Goal: Task Accomplishment & Management: Complete application form

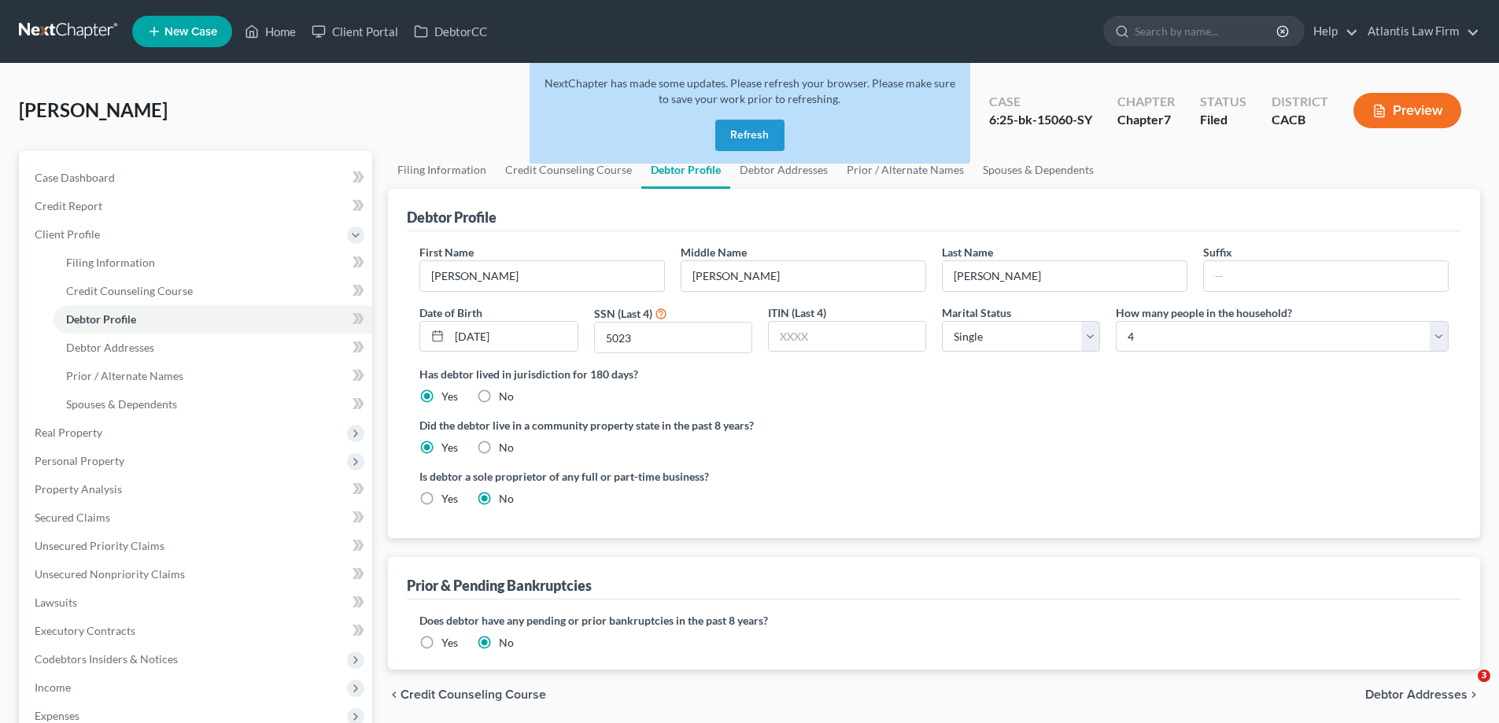
select select "0"
select select "3"
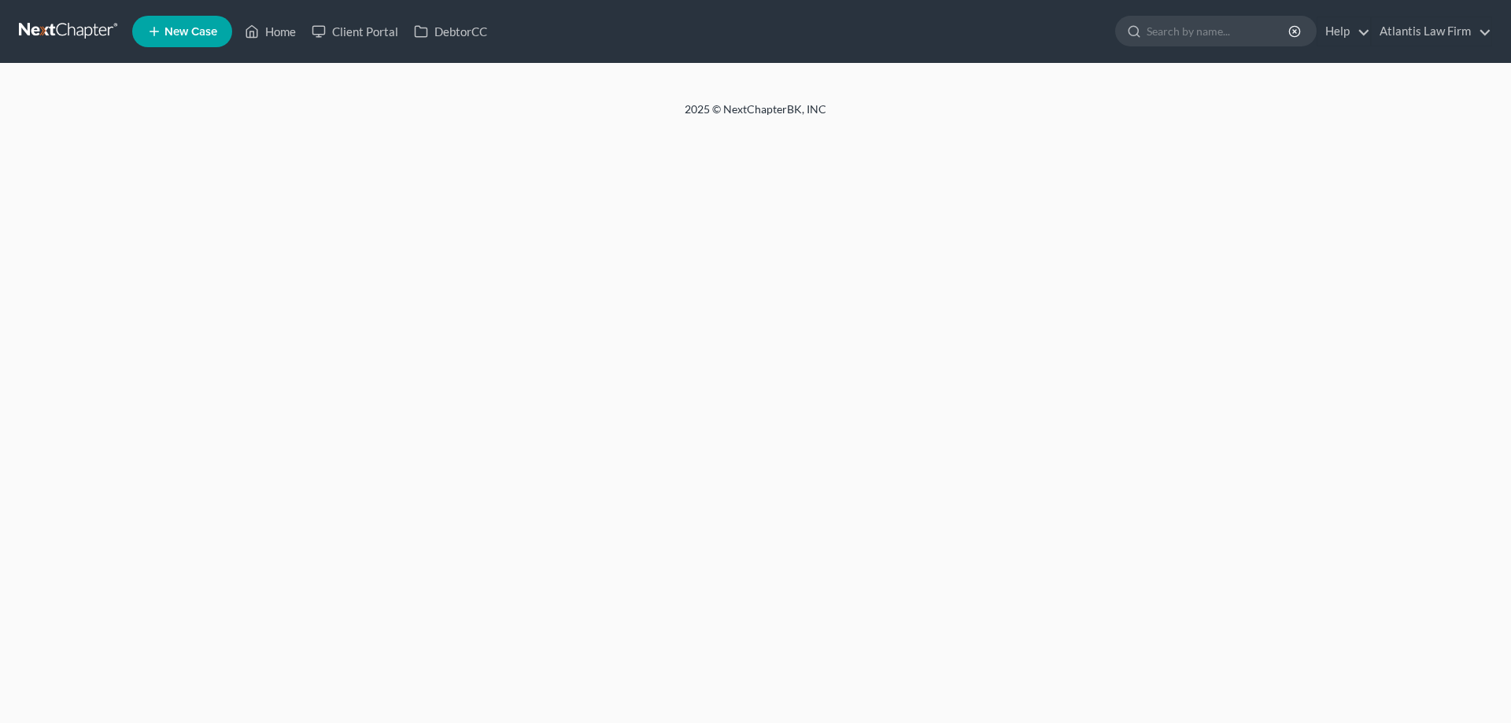
select select "0"
select select "3"
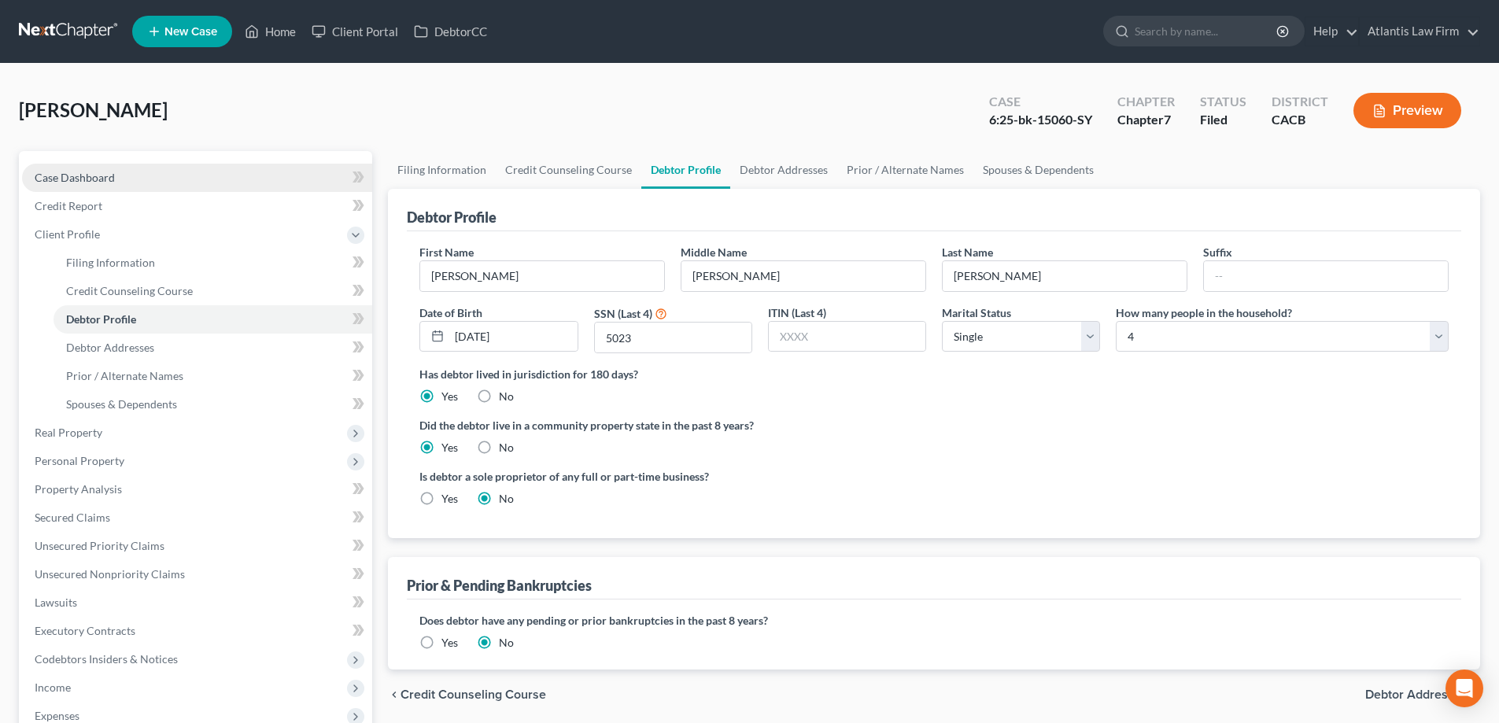
click at [99, 192] on link "Case Dashboard" at bounding box center [197, 178] width 350 height 28
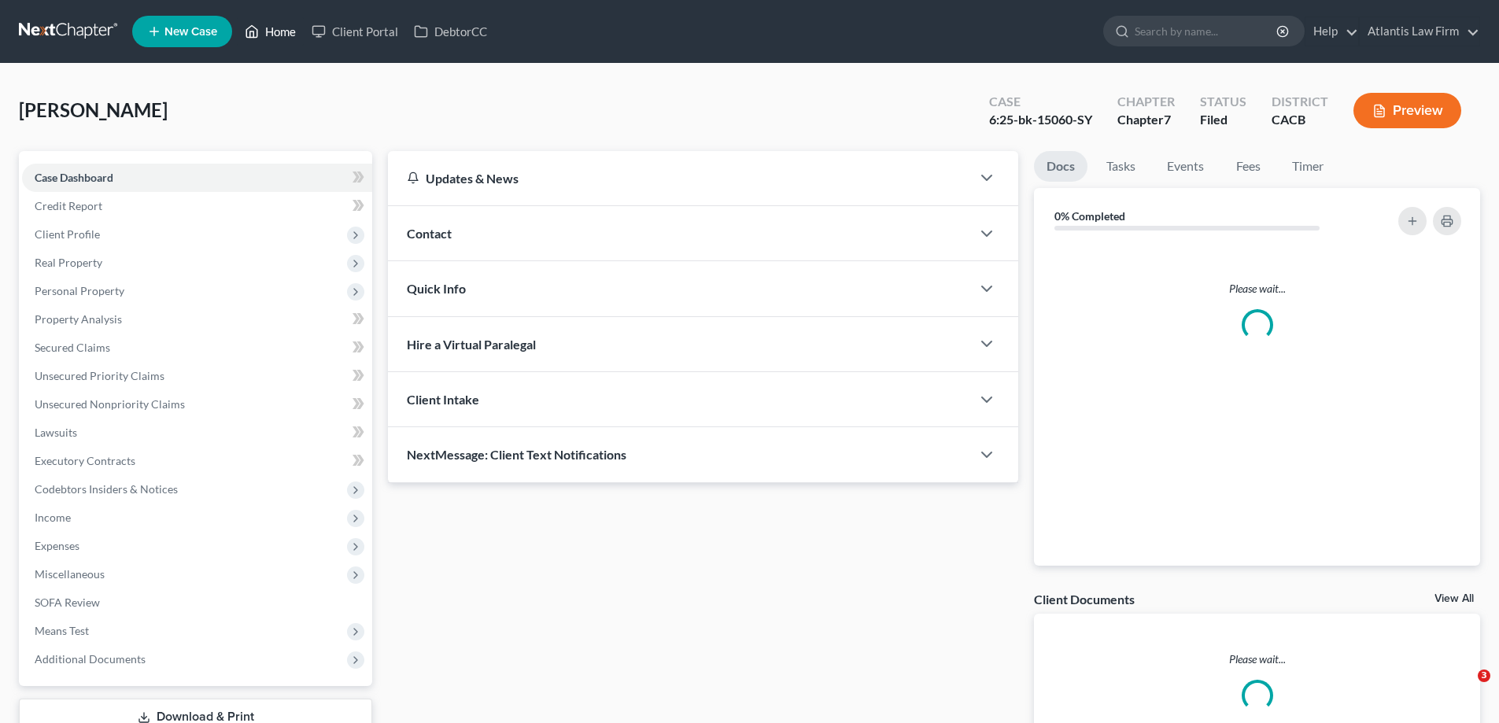
click at [304, 42] on link "Home" at bounding box center [270, 31] width 67 height 28
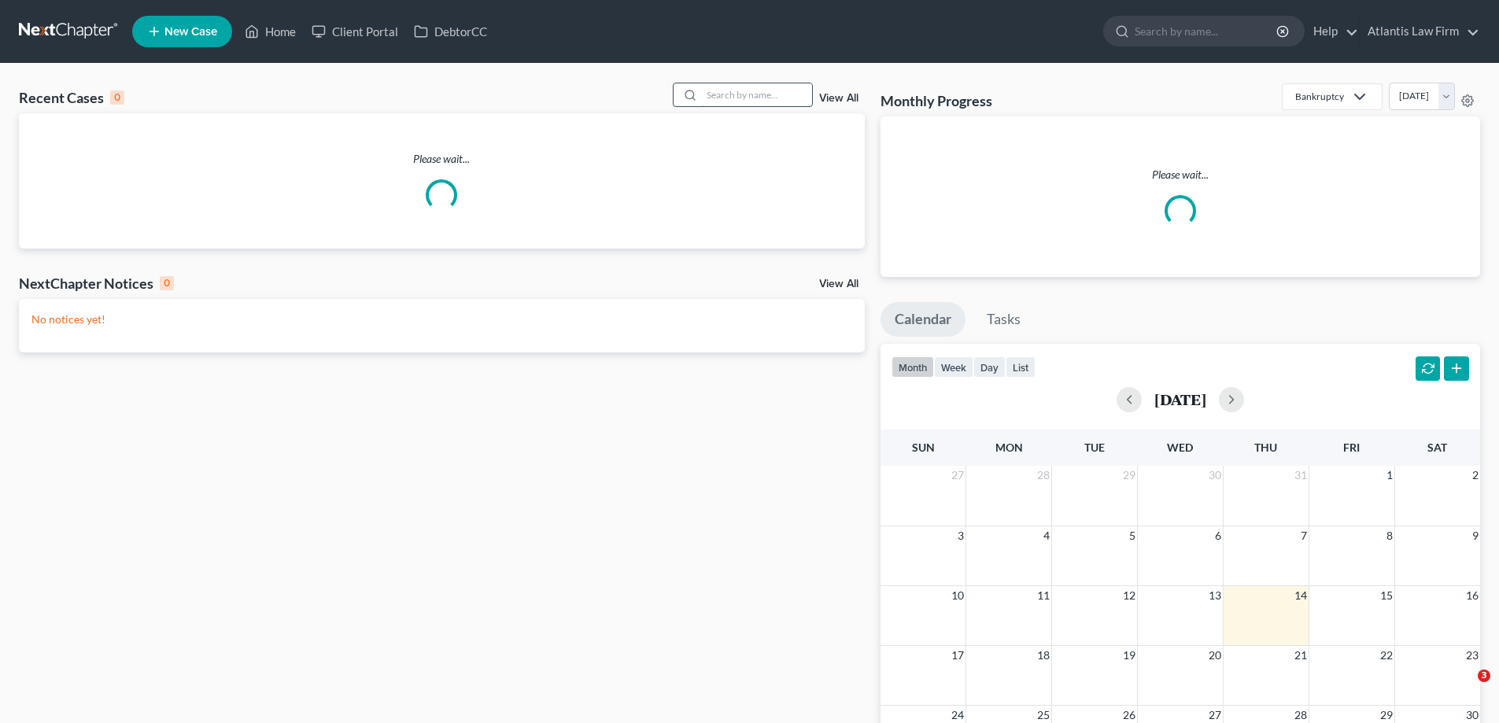
click at [702, 106] on input "search" at bounding box center [757, 94] width 110 height 23
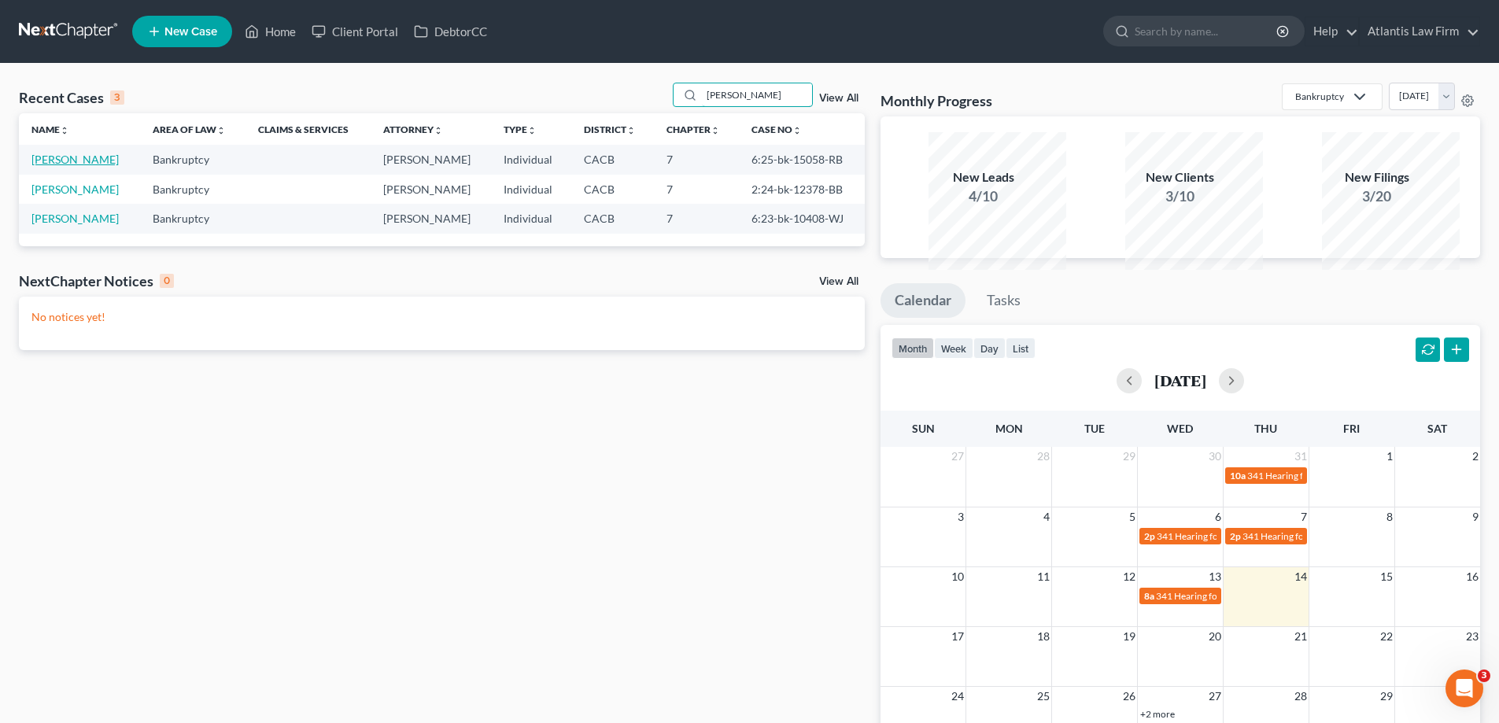
type input "sandra"
click at [70, 166] on link "Negrete, Sandra" at bounding box center [74, 159] width 87 height 13
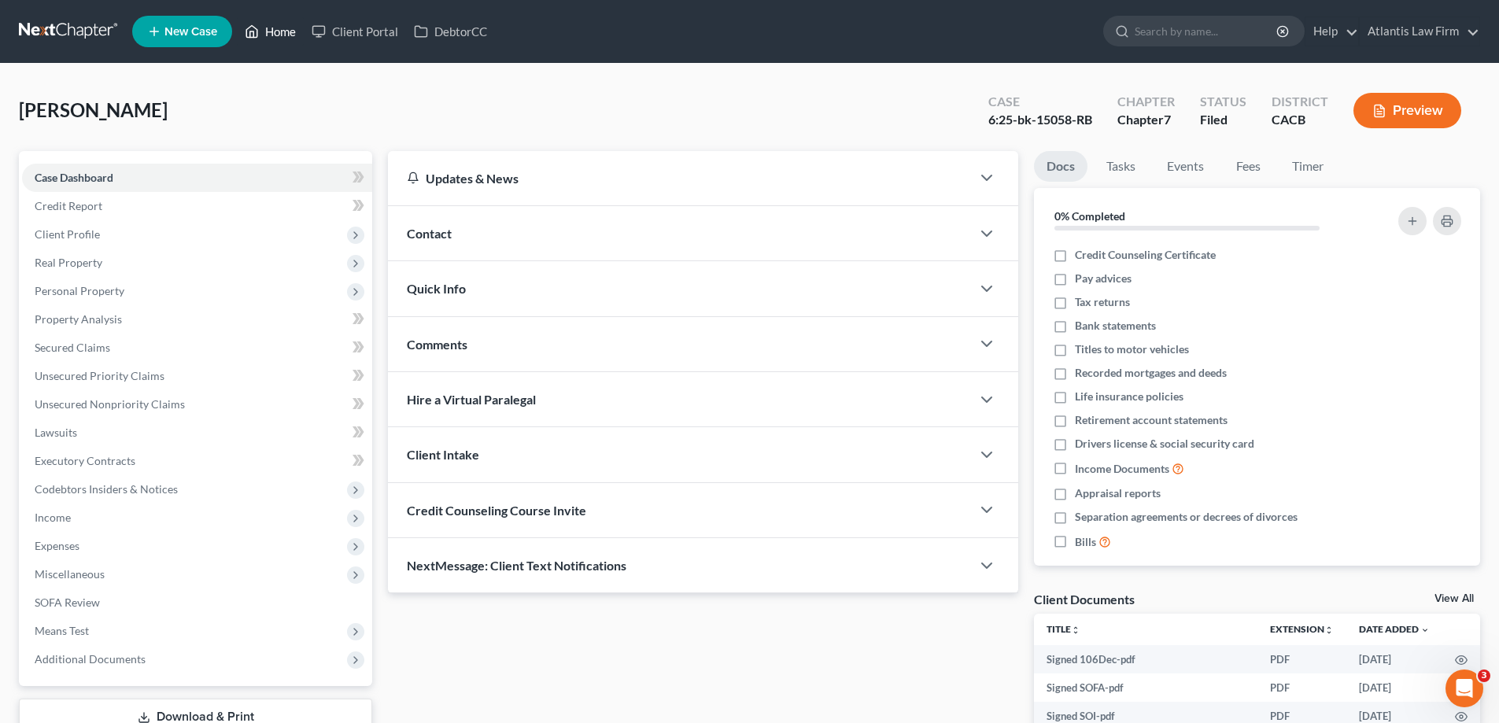
click at [304, 44] on link "Home" at bounding box center [270, 31] width 67 height 28
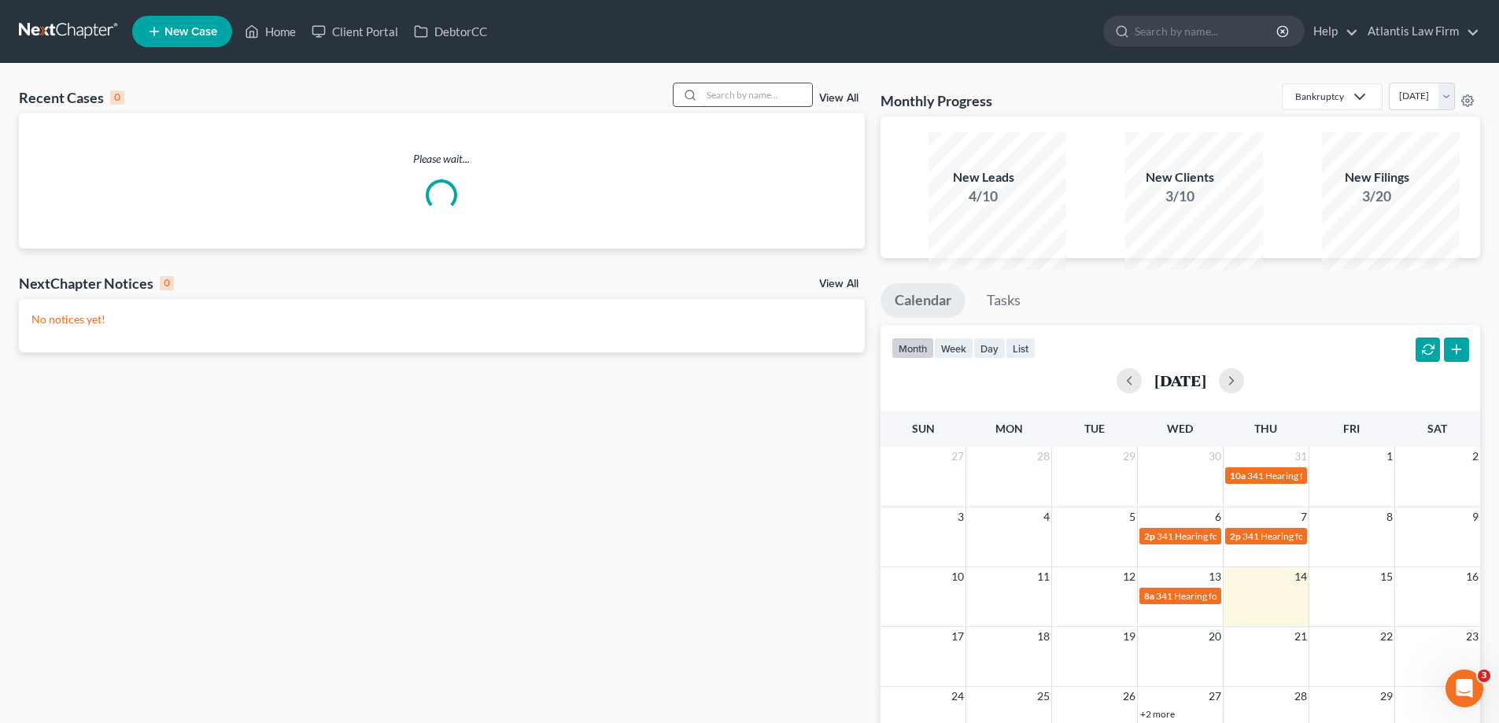
click at [707, 106] on input "search" at bounding box center [757, 94] width 110 height 23
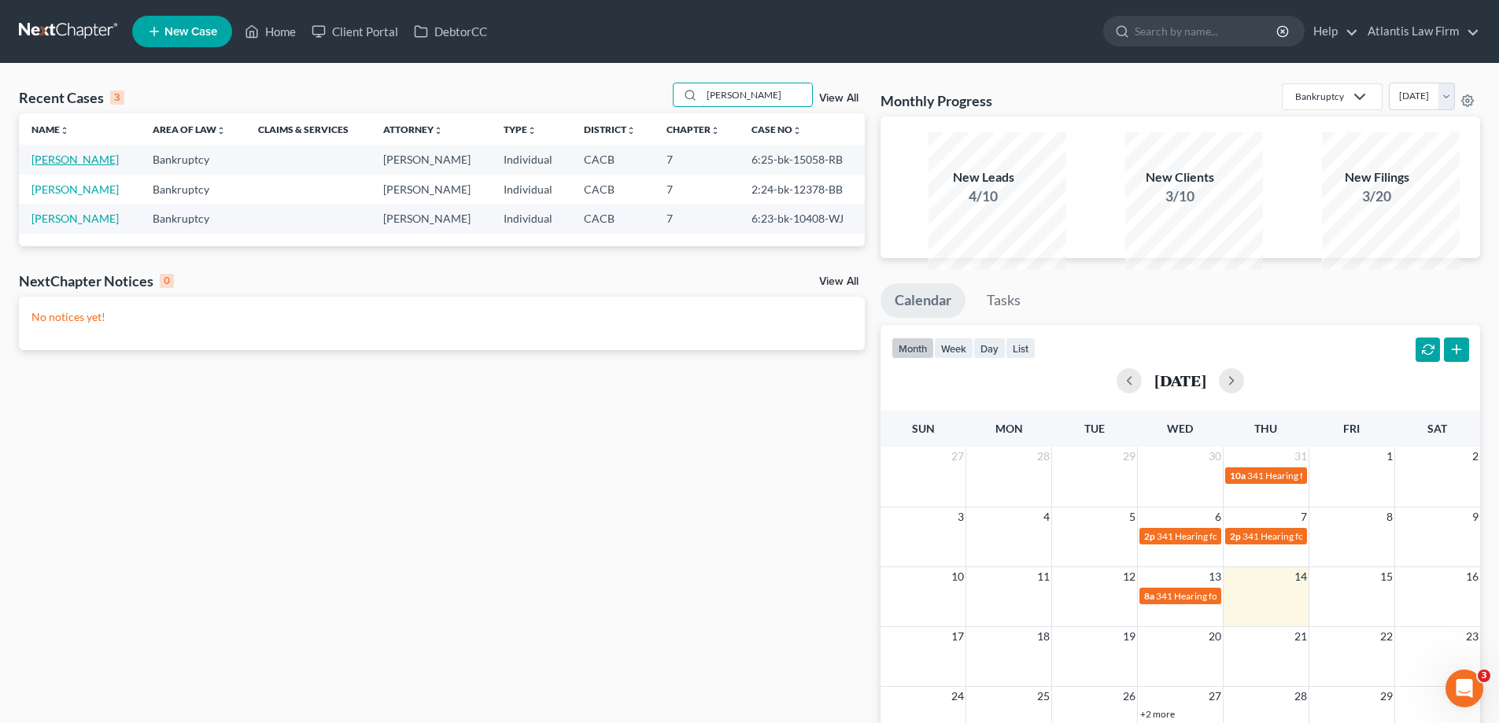
type input "Sandra"
click at [62, 166] on link "Negrete, Sandra" at bounding box center [74, 159] width 87 height 13
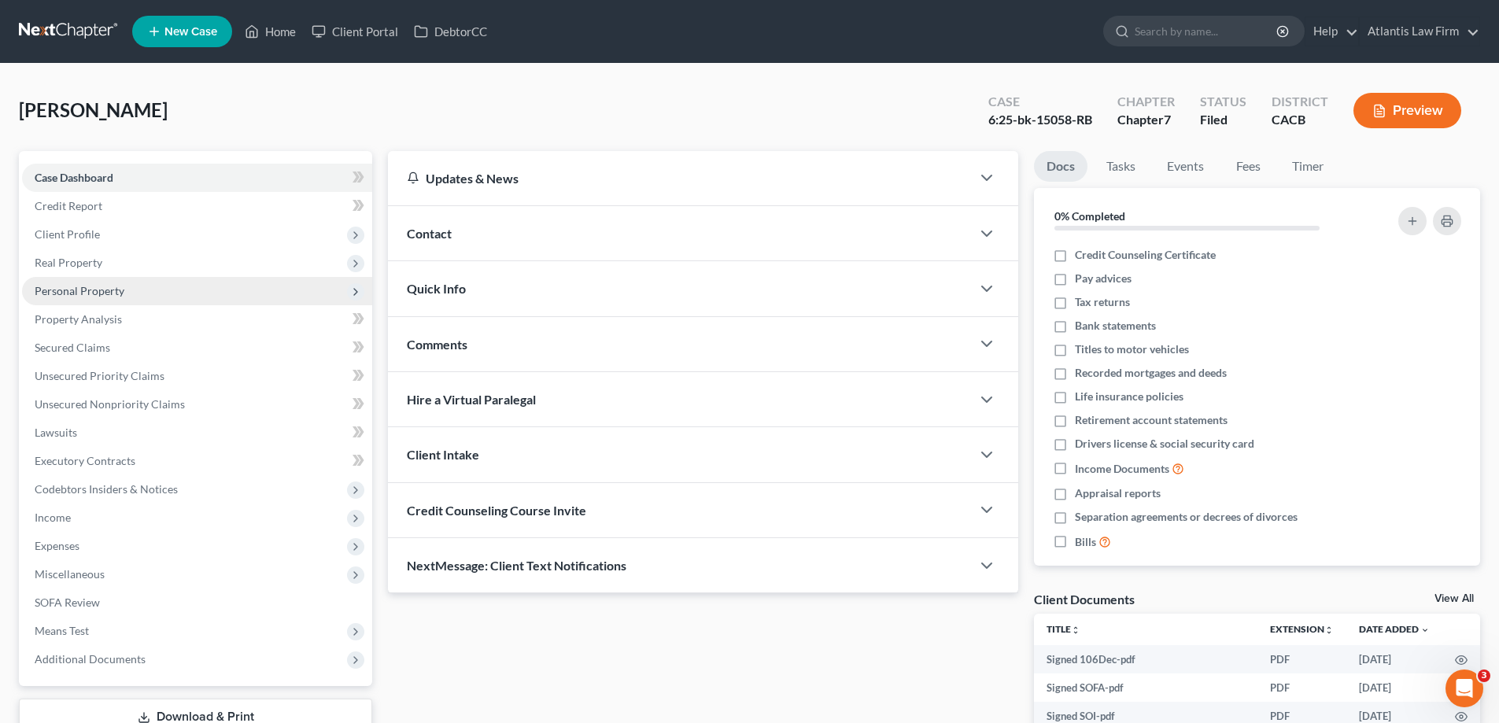
click at [123, 297] on span "Personal Property" at bounding box center [80, 290] width 90 height 13
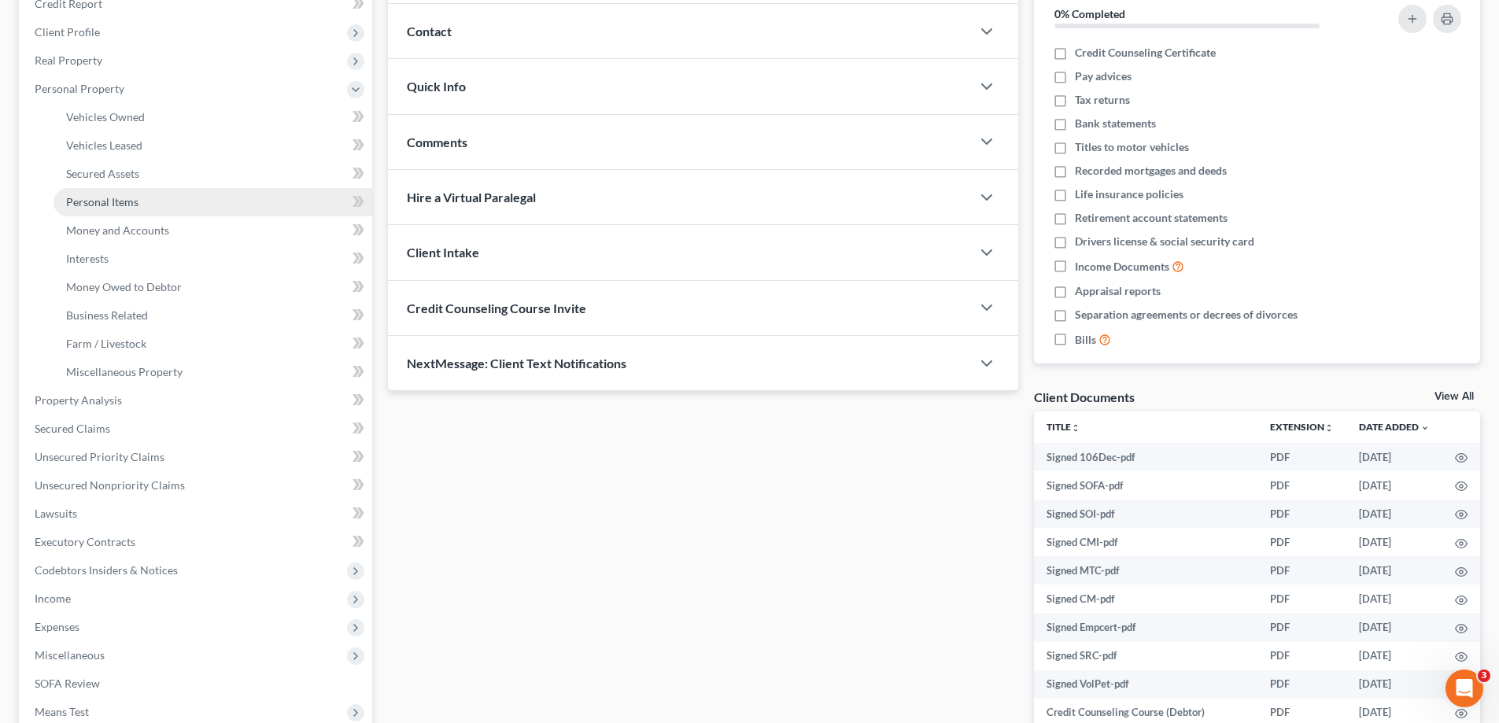
scroll to position [315, 0]
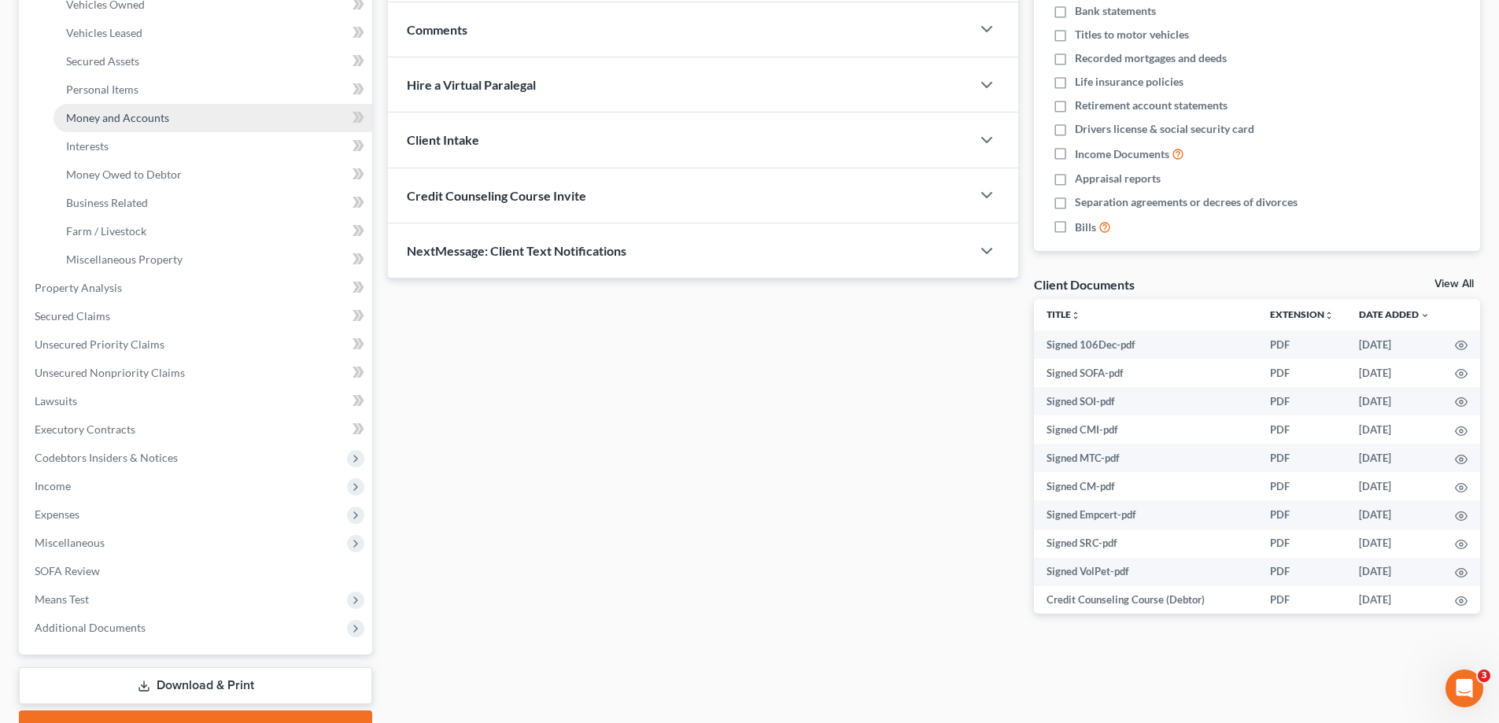
click at [169, 124] on span "Money and Accounts" at bounding box center [117, 117] width 103 height 13
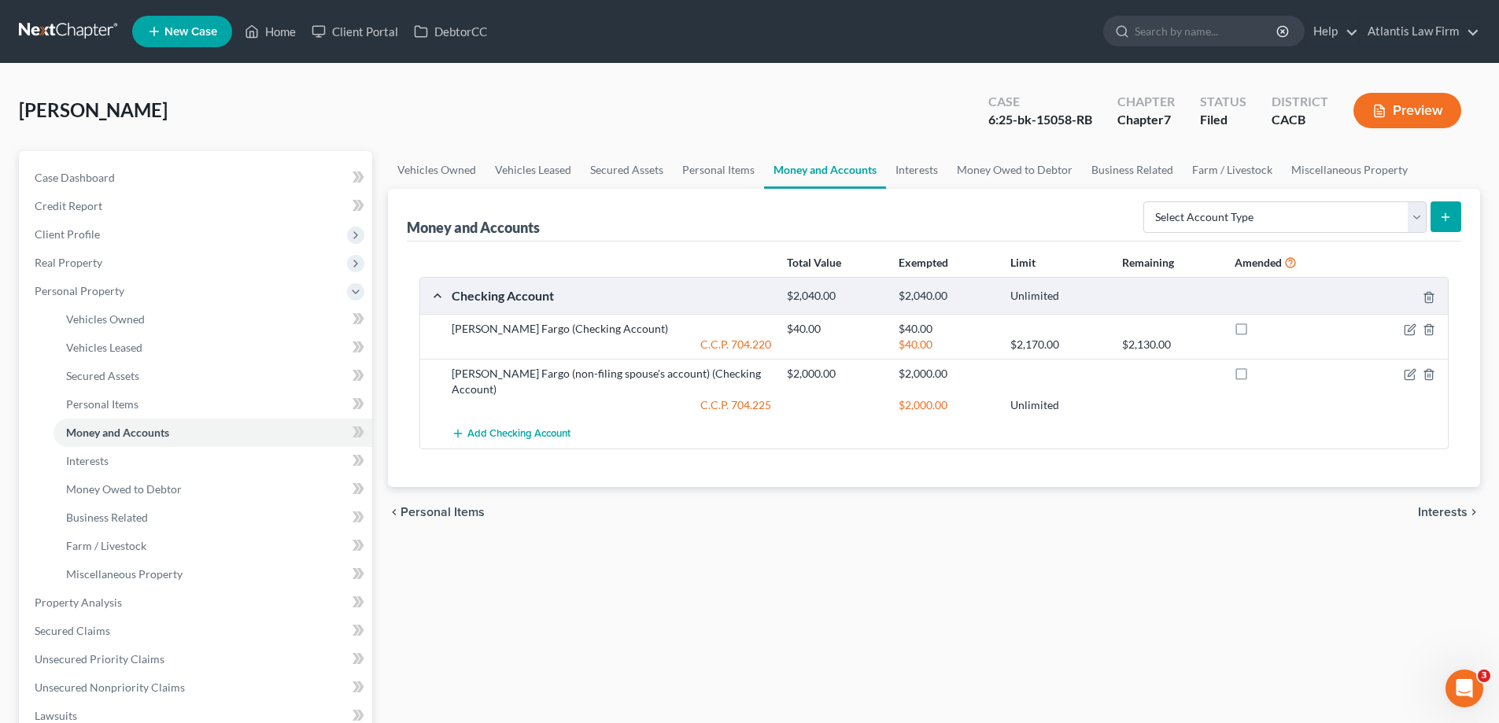
click at [583, 313] on div "Checking Account $2,040.00 $2,040.00 Unlimited" at bounding box center [930, 295] width 1021 height 35
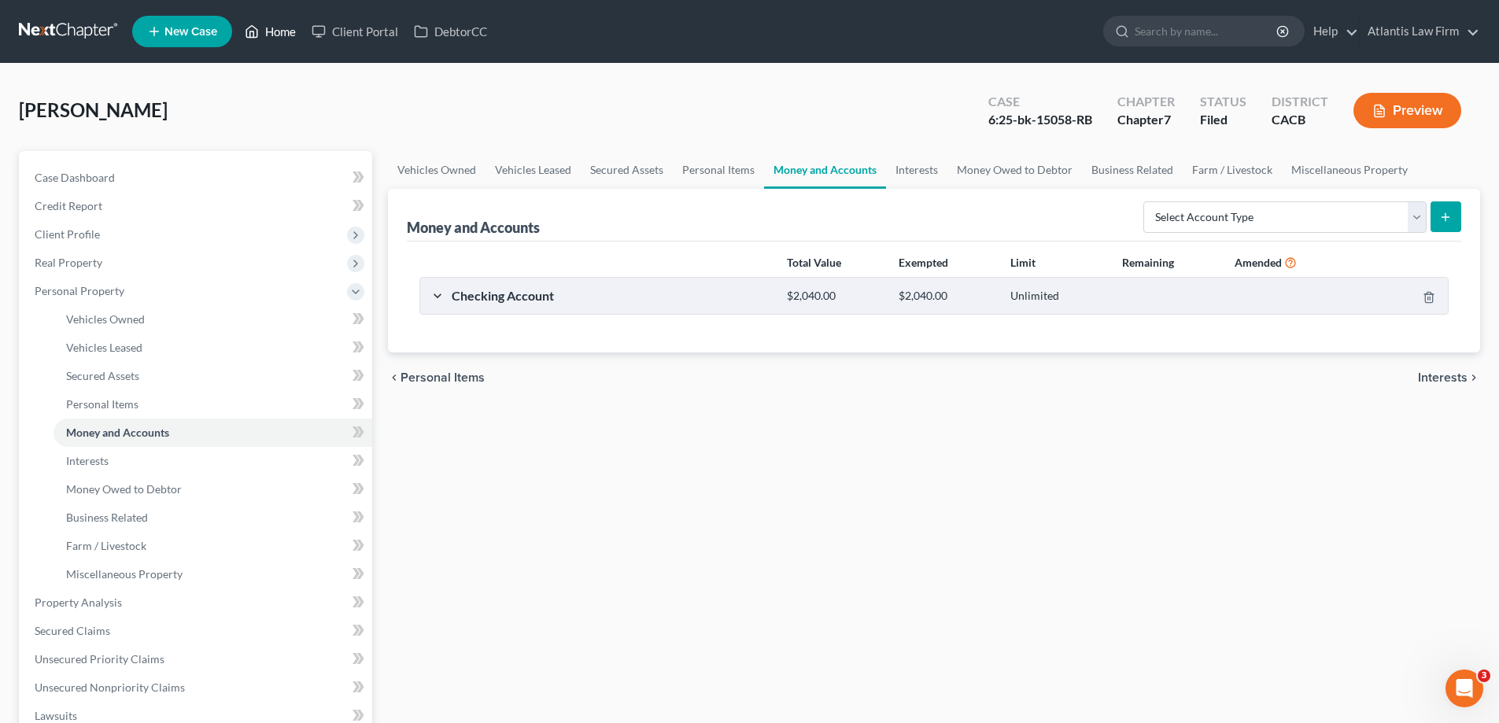
click at [304, 43] on link "Home" at bounding box center [270, 31] width 67 height 28
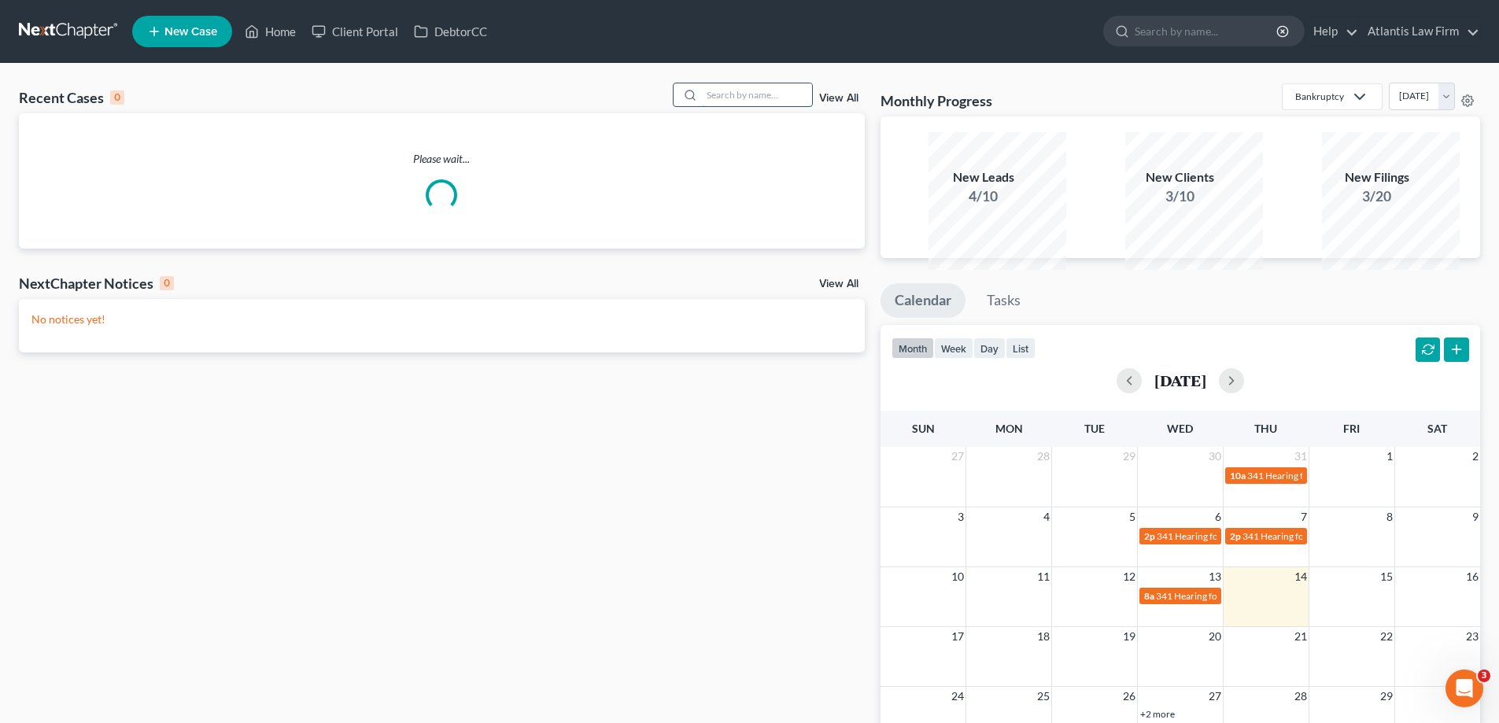
click at [702, 106] on input "search" at bounding box center [757, 94] width 110 height 23
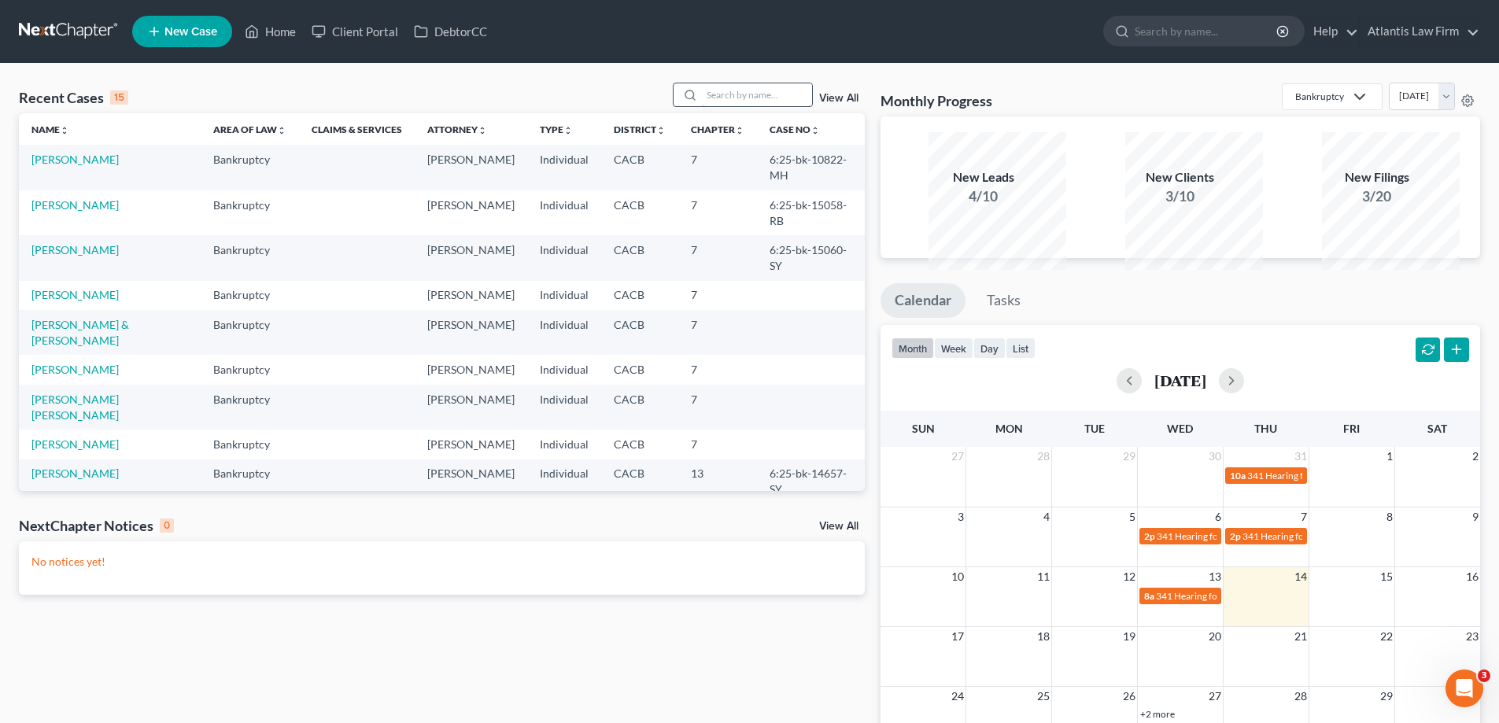
type input "d"
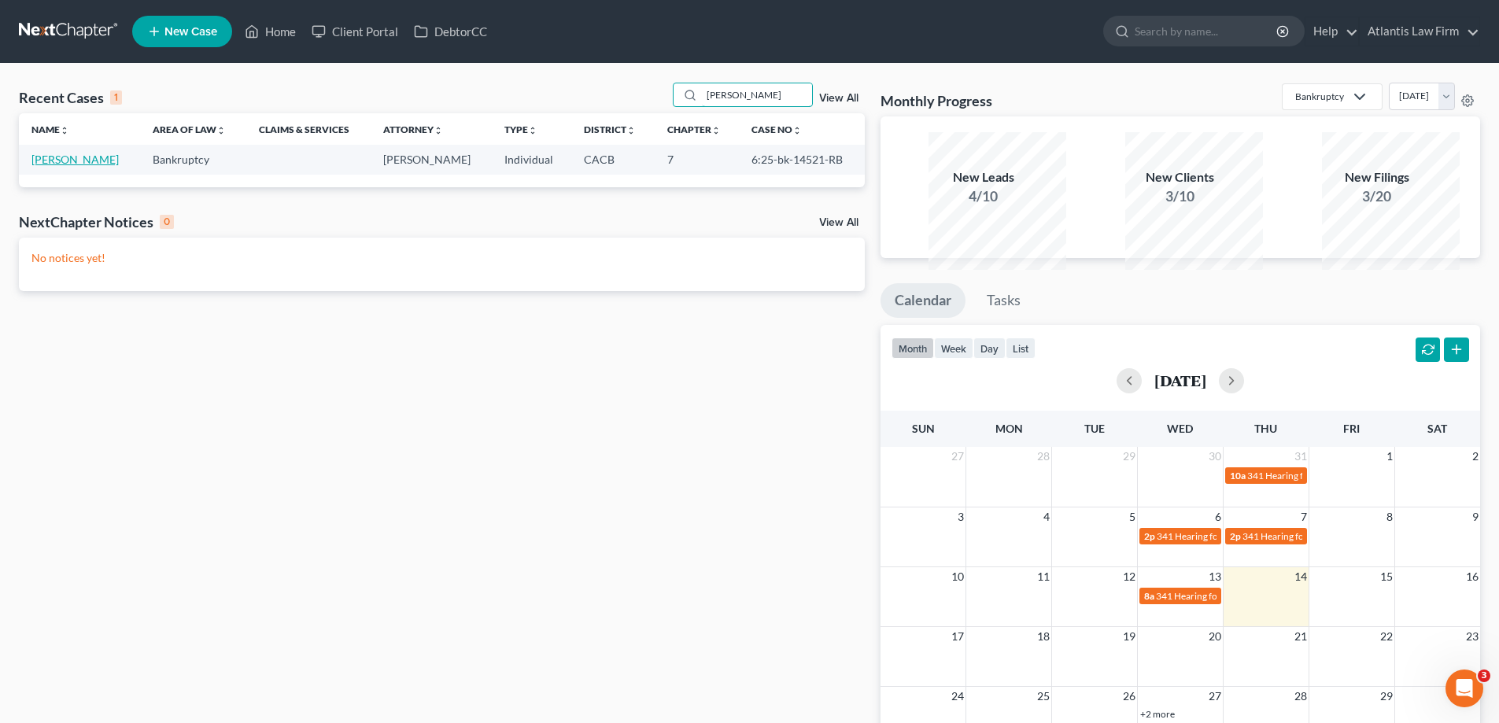
type input "sallie JOhnson"
click at [74, 166] on link "Johnson, Sallie" at bounding box center [74, 159] width 87 height 13
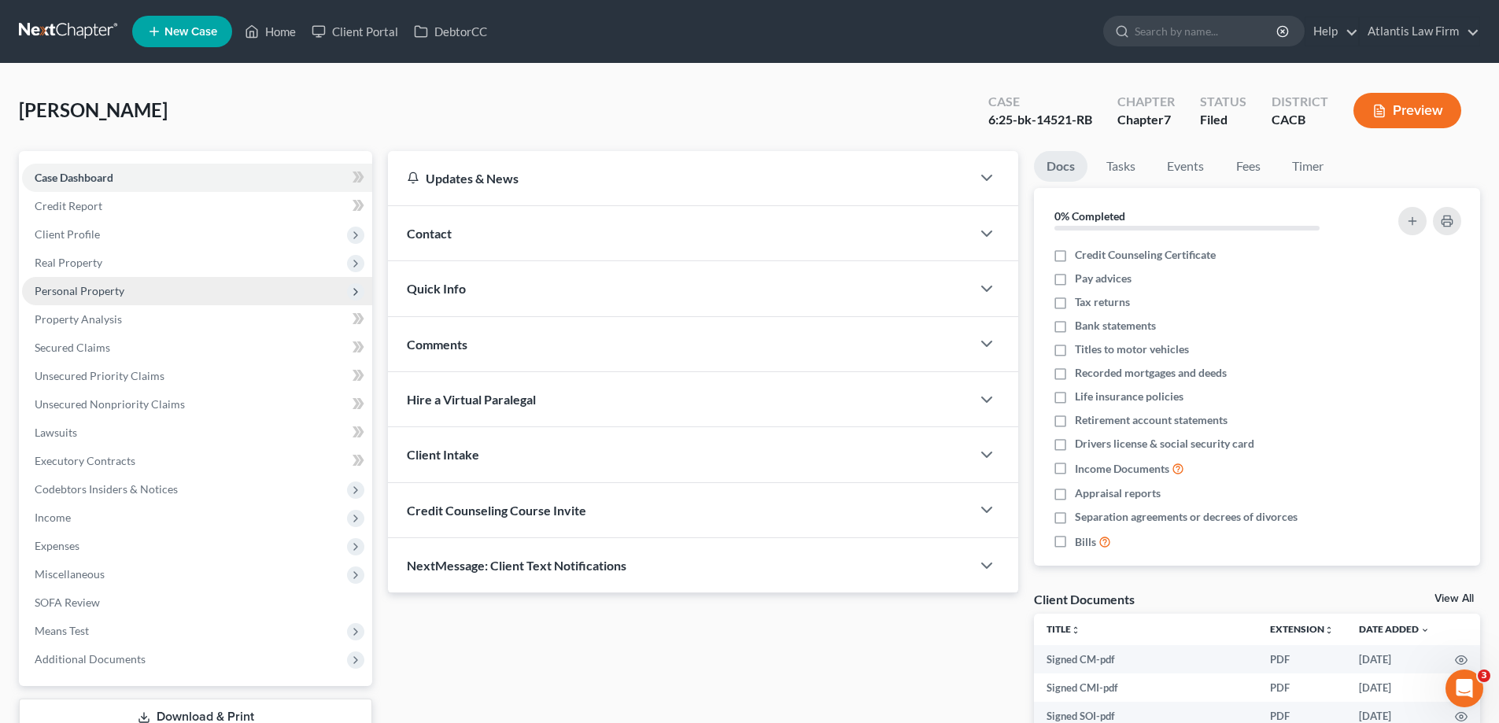
click at [124, 297] on span "Personal Property" at bounding box center [80, 290] width 90 height 13
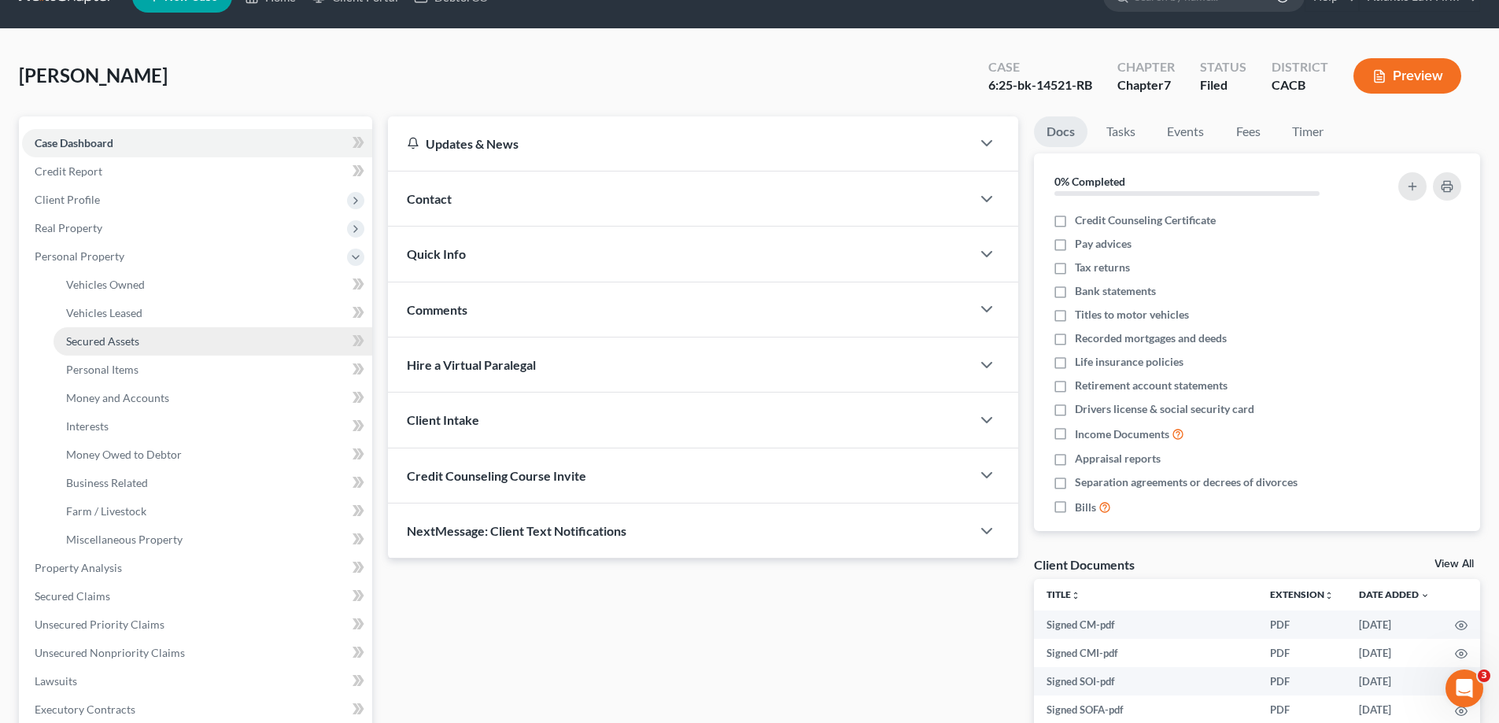
scroll to position [79, 0]
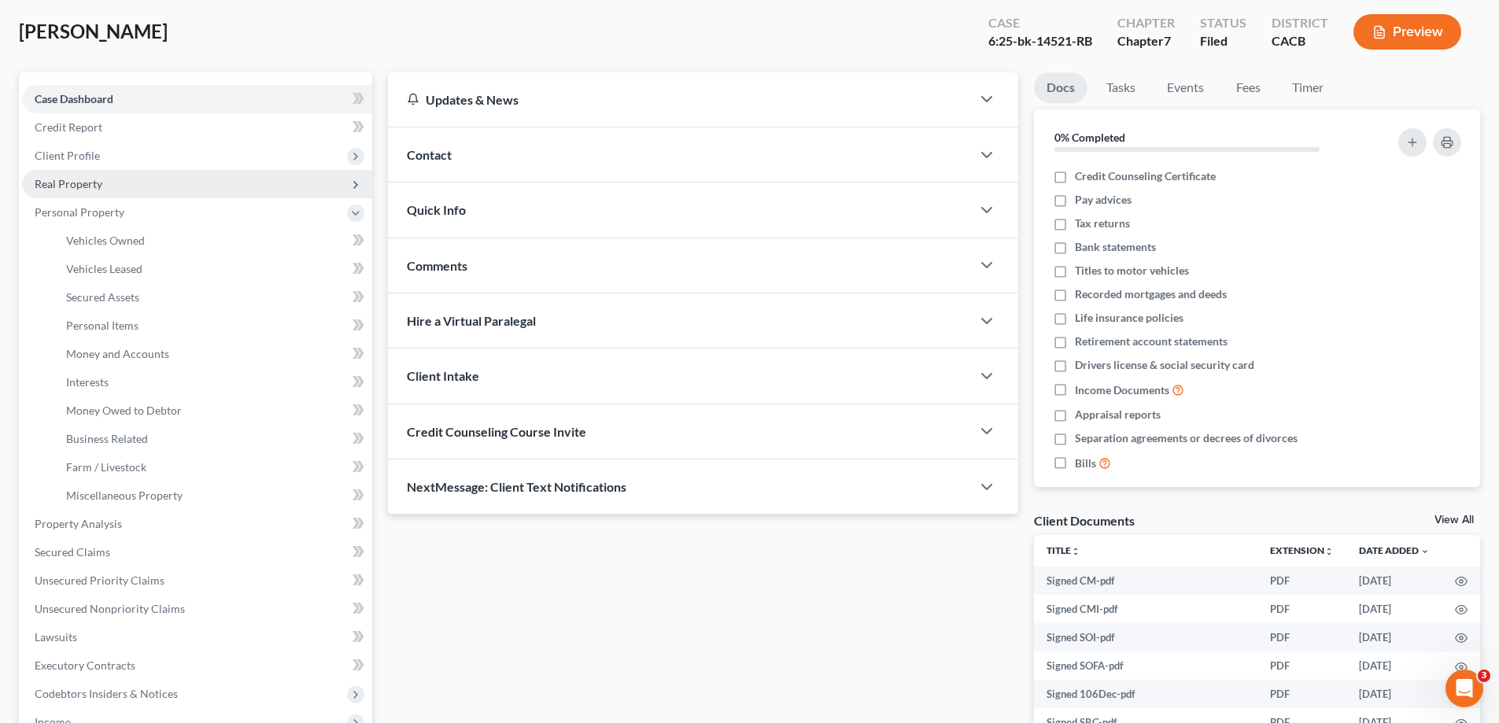
click at [95, 190] on span "Real Property" at bounding box center [69, 183] width 68 height 13
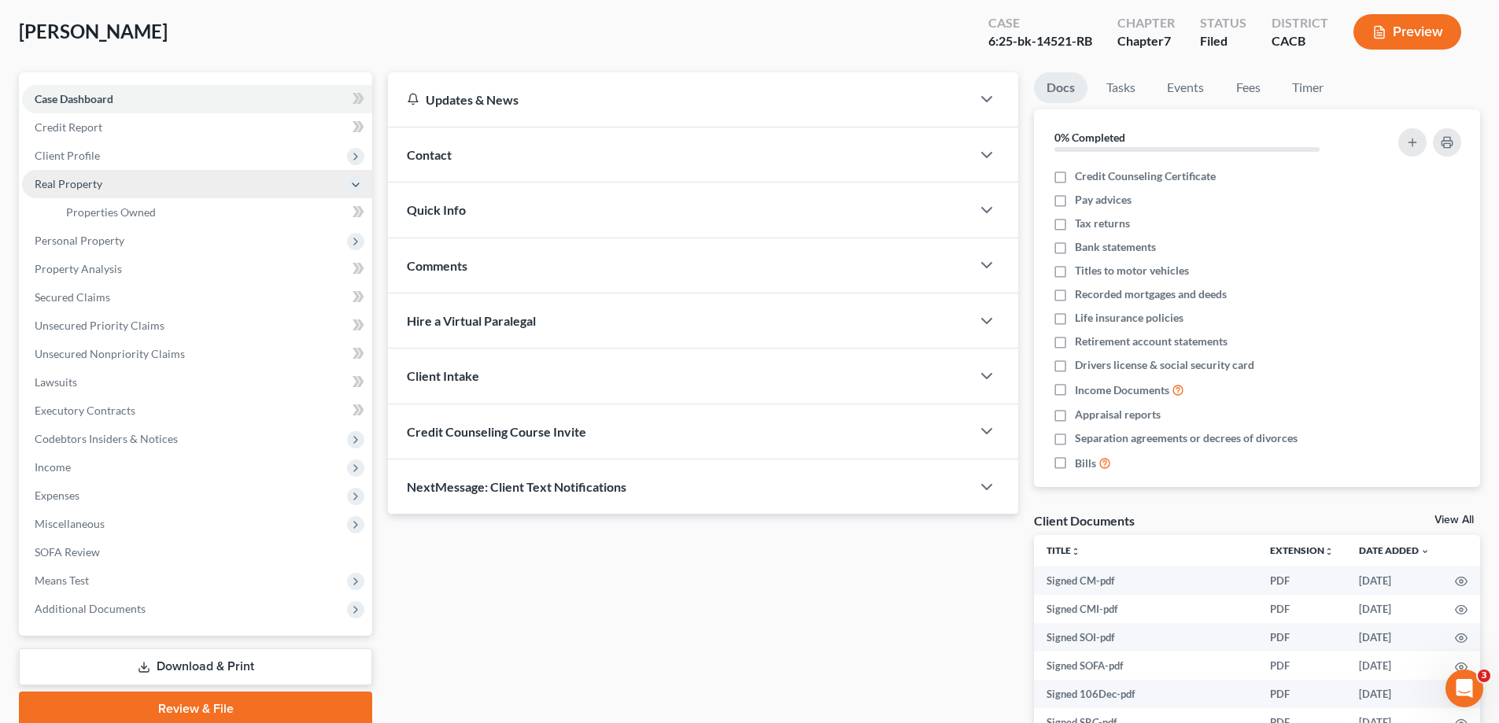
click at [98, 190] on span "Real Property" at bounding box center [69, 183] width 68 height 13
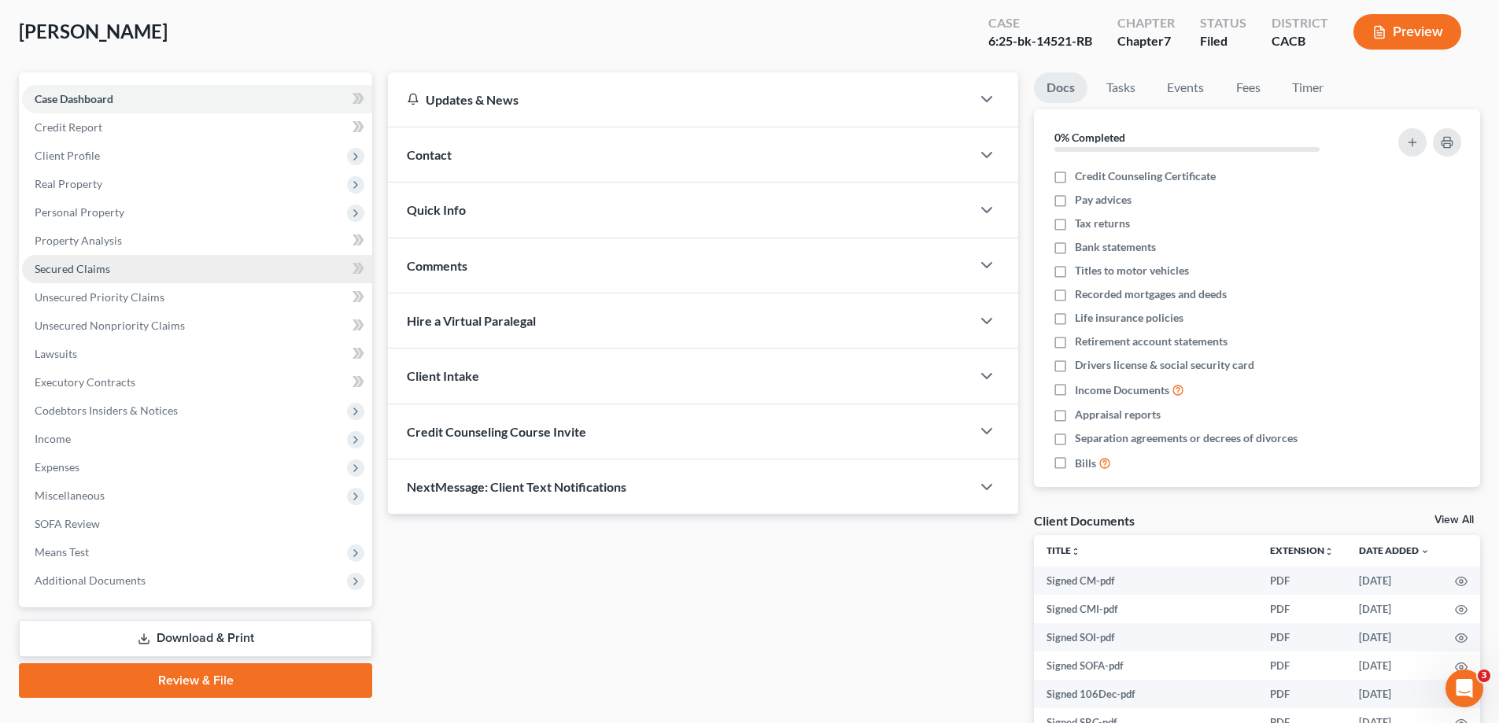
click at [110, 275] on span "Secured Claims" at bounding box center [73, 268] width 76 height 13
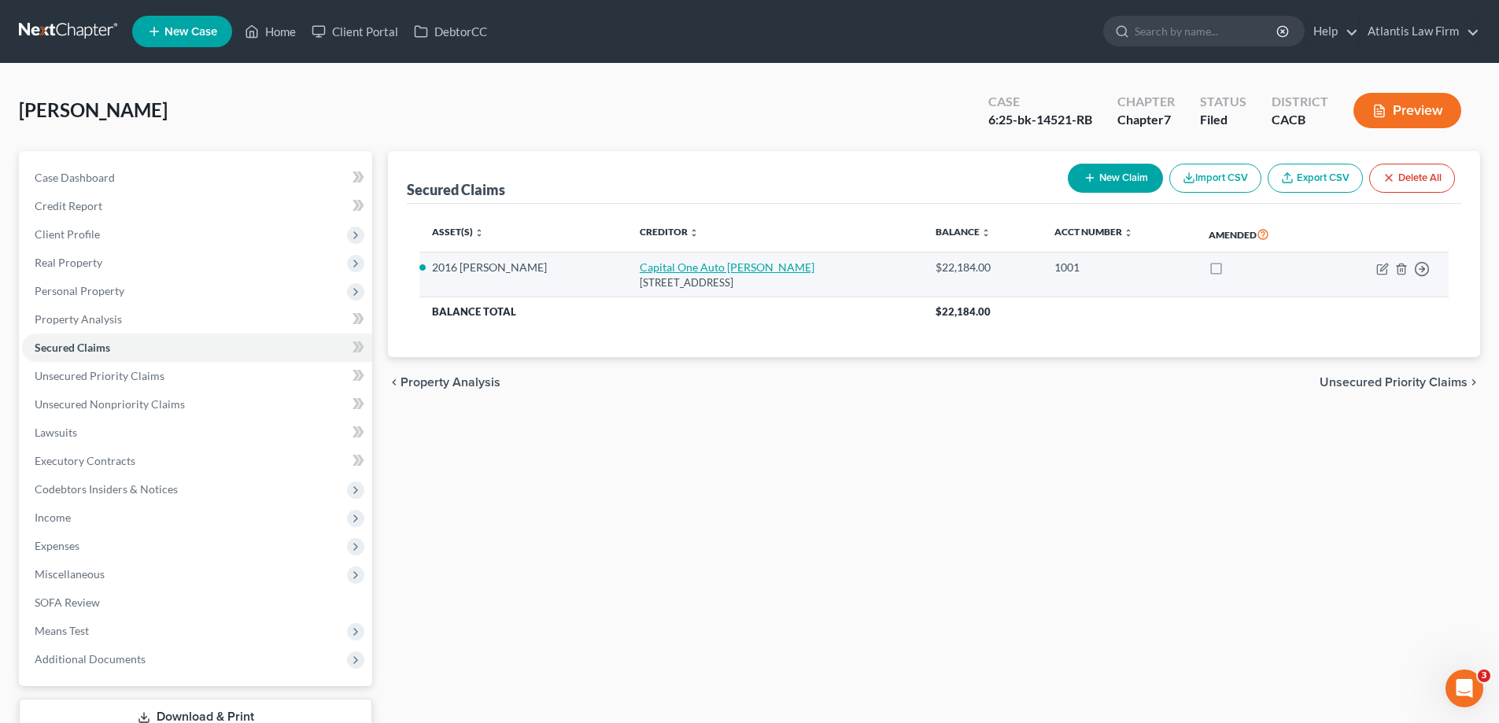
click at [640, 274] on link "Capital One Auto Finan" at bounding box center [727, 266] width 175 height 13
select select "45"
select select "0"
select select "5"
select select "4"
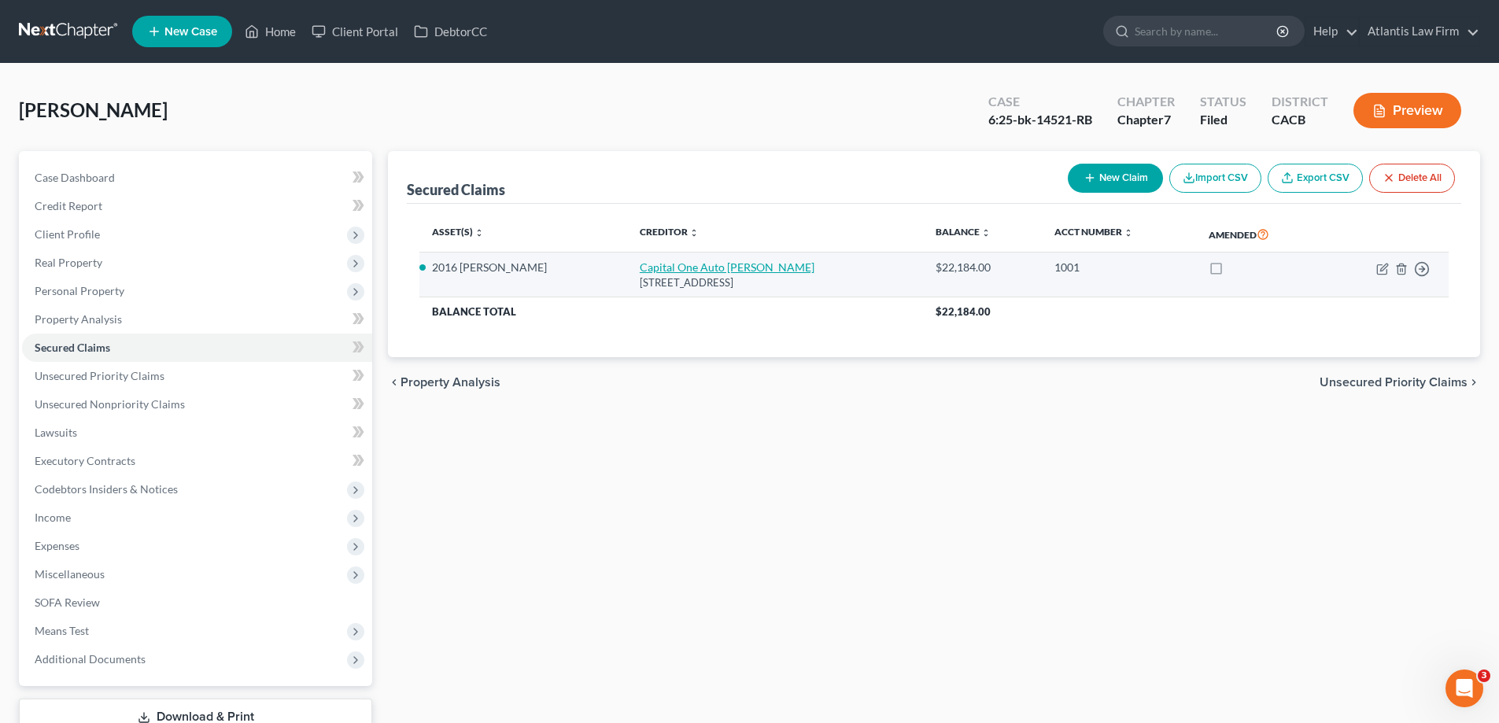
select select "0"
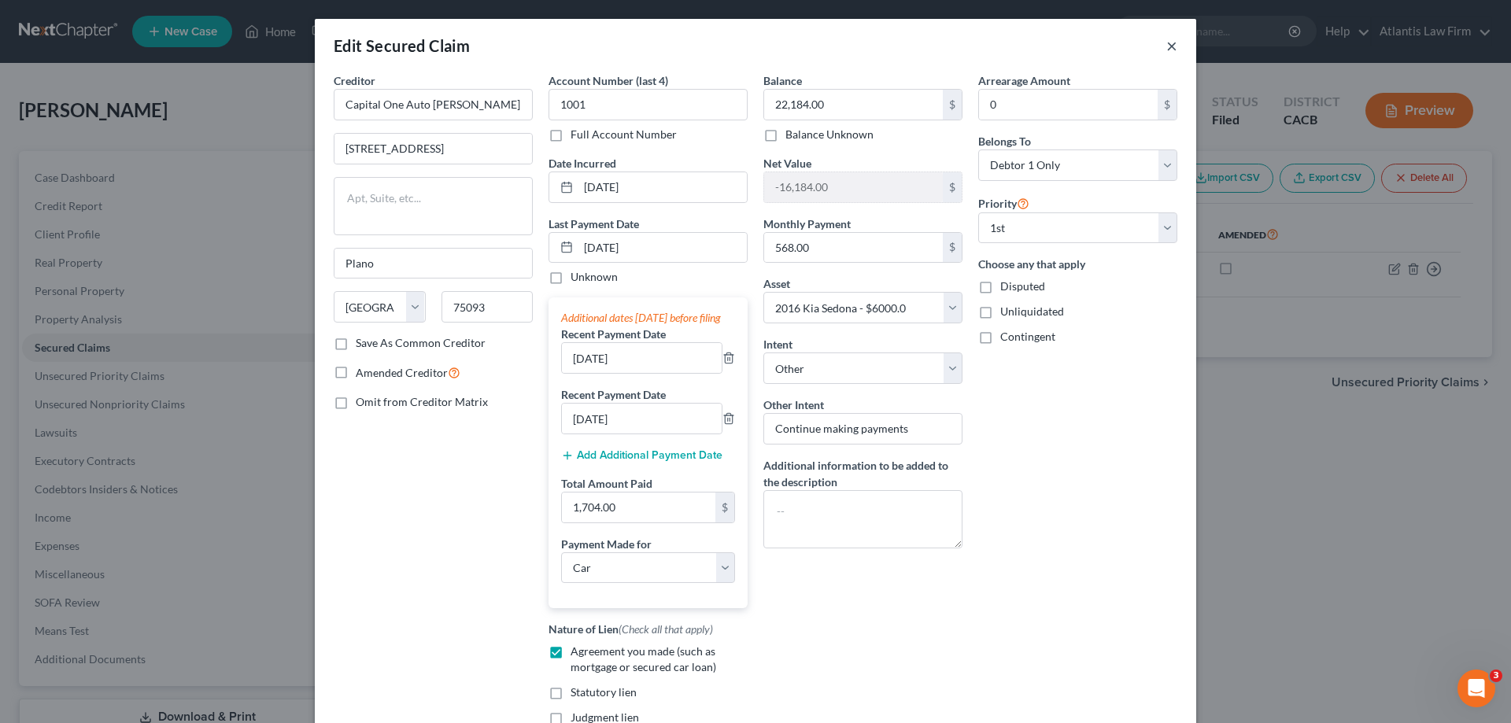
click at [1177, 55] on button "×" at bounding box center [1171, 45] width 11 height 19
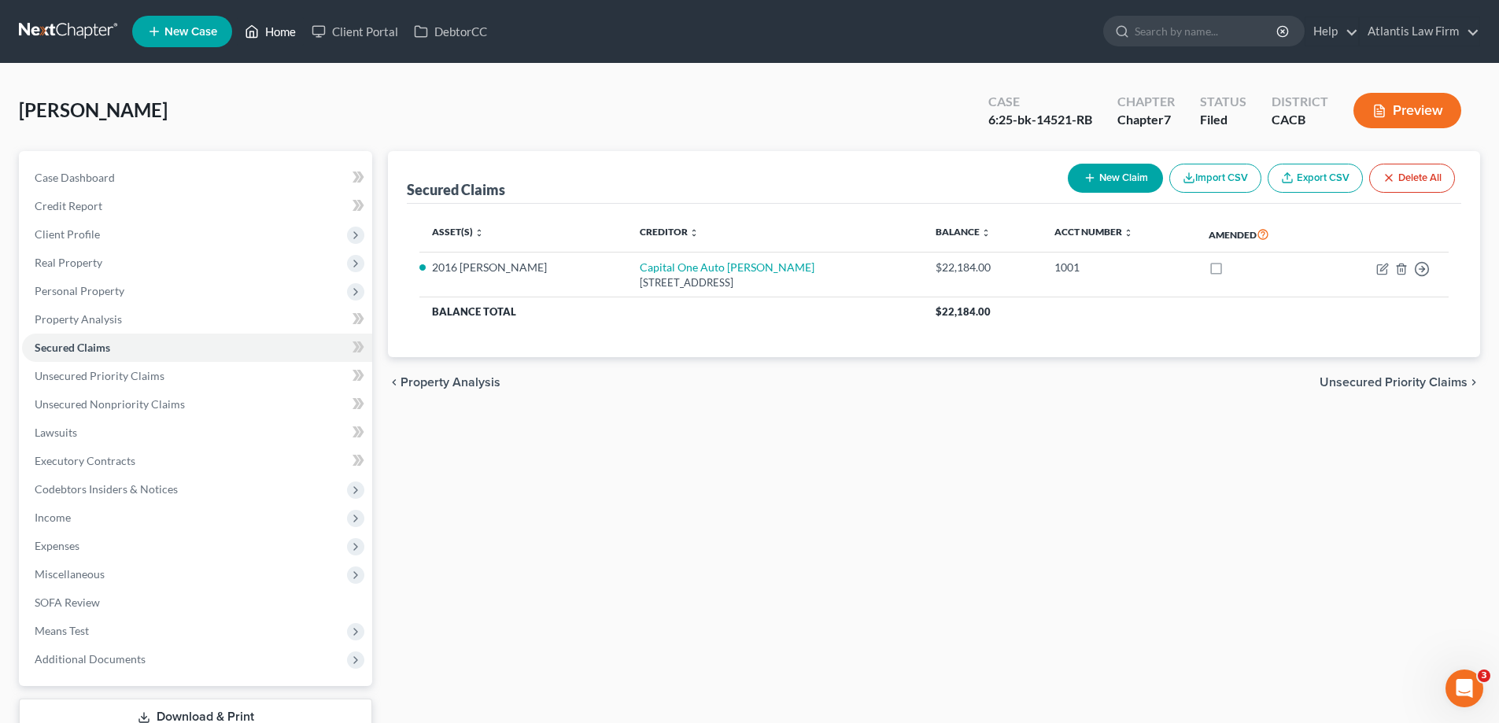
click at [304, 40] on link "Home" at bounding box center [270, 31] width 67 height 28
